Goal: Transaction & Acquisition: Subscribe to service/newsletter

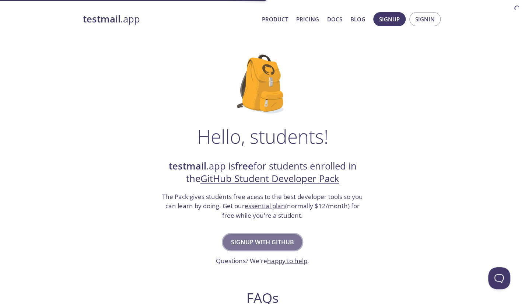
click at [279, 242] on span "Signup with GitHub" at bounding box center [262, 242] width 63 height 10
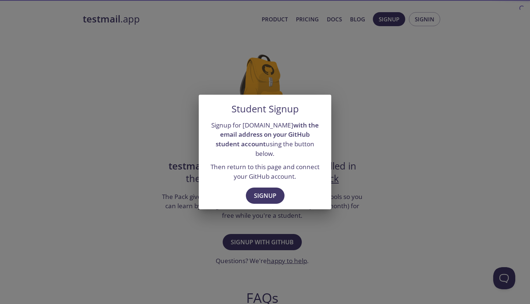
click at [263, 184] on div "Signup" at bounding box center [265, 196] width 133 height 25
click at [264, 190] on span "Signup" at bounding box center [265, 195] width 22 height 10
click at [270, 194] on span "Signup" at bounding box center [265, 195] width 22 height 10
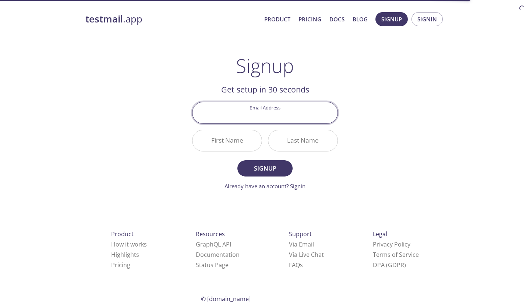
click at [278, 117] on input "Email Address" at bounding box center [265, 112] width 145 height 21
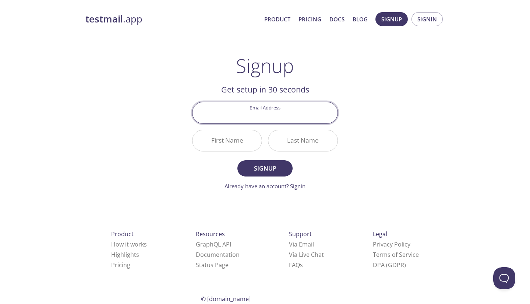
type input "harshkumarnai@gnu.ac.in"
click at [243, 144] on input "First Name" at bounding box center [227, 140] width 69 height 21
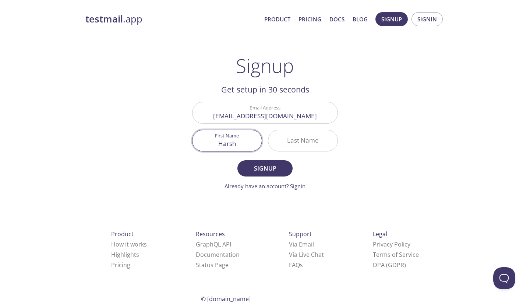
type input "Harsh"
click at [320, 131] on input "Last Name" at bounding box center [302, 140] width 69 height 21
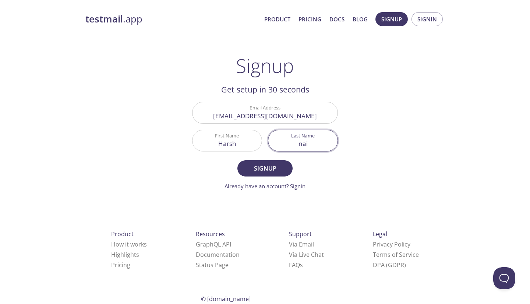
type input "nai"
click at [261, 181] on form "Email Address harshkumarnai@gnu.ac.in First Name Harsh Last Name nai Signup Alr…" at bounding box center [265, 146] width 146 height 88
click at [270, 170] on span "Signup" at bounding box center [265, 168] width 39 height 10
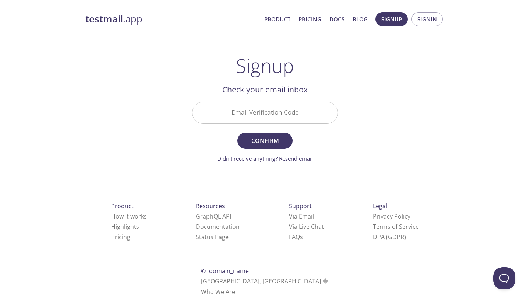
click at [283, 106] on input "Email Verification Code" at bounding box center [265, 112] width 145 height 21
click at [274, 156] on link "Didn't receive anything? Resend email" at bounding box center [265, 158] width 96 height 7
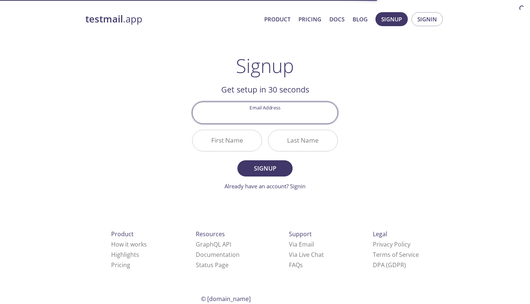
click at [276, 109] on input "Email Address" at bounding box center [265, 112] width 145 height 21
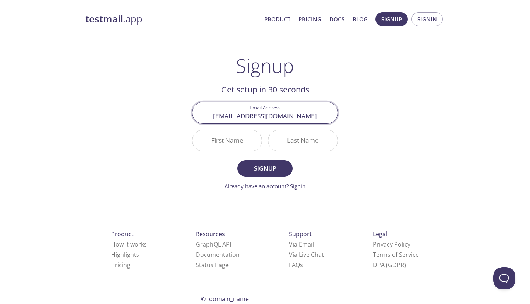
click at [307, 114] on input "harshkumarnai@gnu.ac.in" at bounding box center [265, 112] width 145 height 21
click at [271, 116] on input "harshkumarnai@gnu.ac.in" at bounding box center [265, 112] width 145 height 21
type input "[EMAIL_ADDRESS][DOMAIN_NAME]"
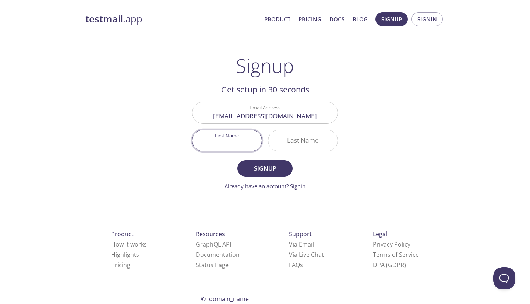
click at [229, 142] on input "First Name" at bounding box center [227, 140] width 69 height 21
type input "Harsh"
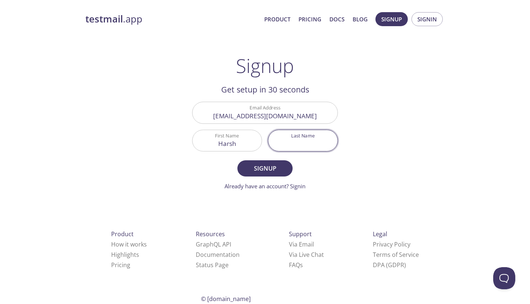
click at [304, 139] on input "Last Name" at bounding box center [302, 140] width 69 height 21
type input "nai"
click at [261, 169] on span "Signup" at bounding box center [265, 168] width 39 height 10
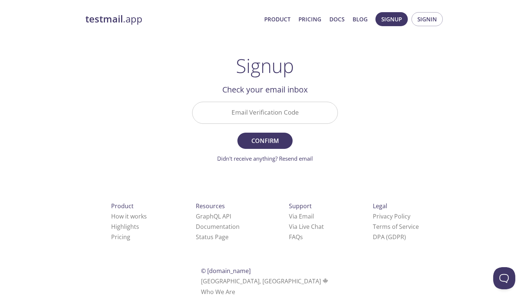
click at [283, 104] on input "Email Verification Code" at bounding box center [265, 112] width 145 height 21
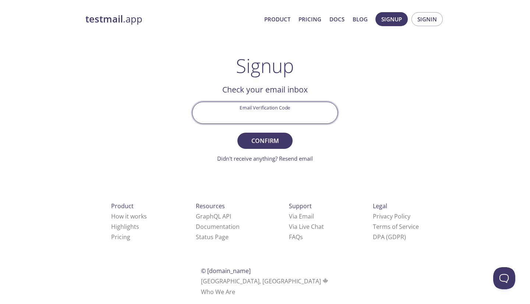
paste input "A8QPJ8K"
type input "A8QPJ8K"
click at [268, 151] on form "Email Verification Code A8QPJ8K Confirm Didn't receive anything? Resend email" at bounding box center [265, 132] width 146 height 61
click at [270, 134] on button "Confirm" at bounding box center [264, 141] width 55 height 16
